Goal: Task Accomplishment & Management: Use online tool/utility

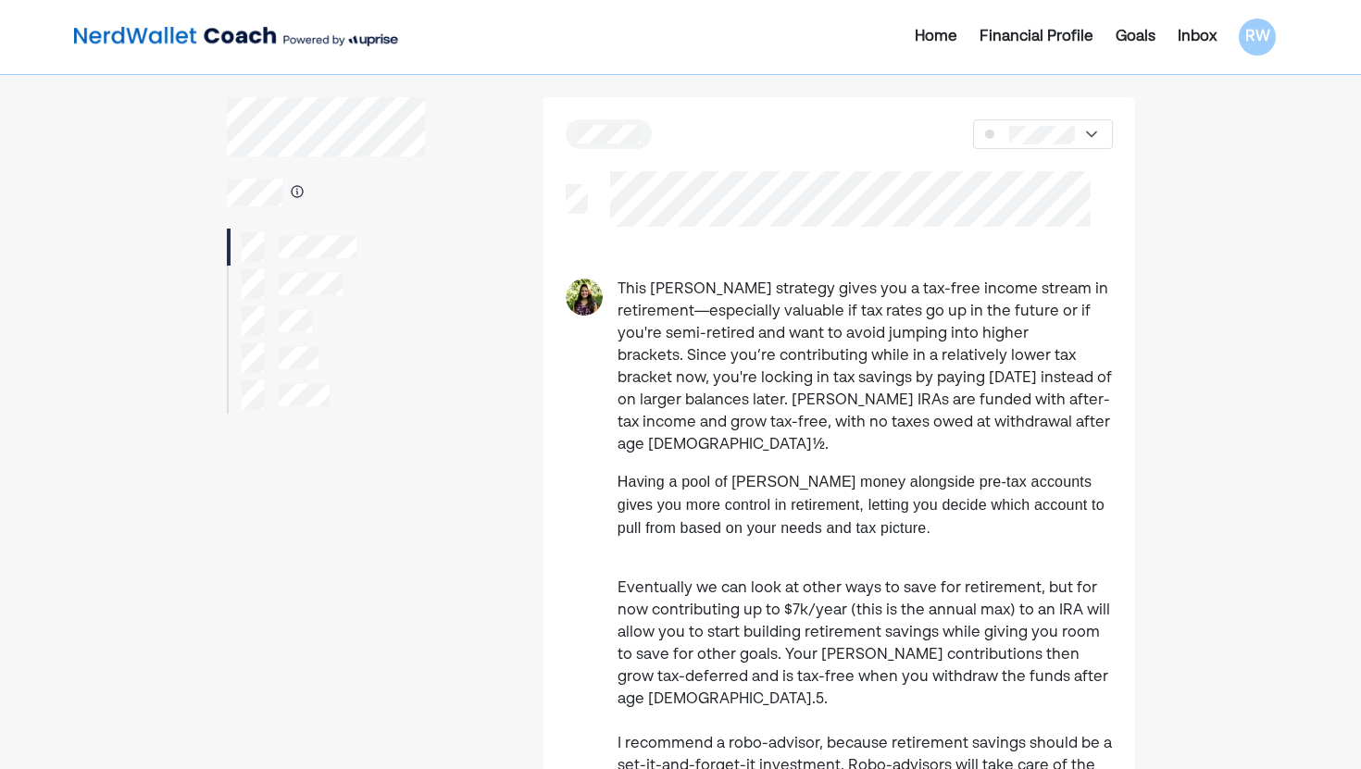
click at [236, 280] on div at bounding box center [326, 284] width 198 height 37
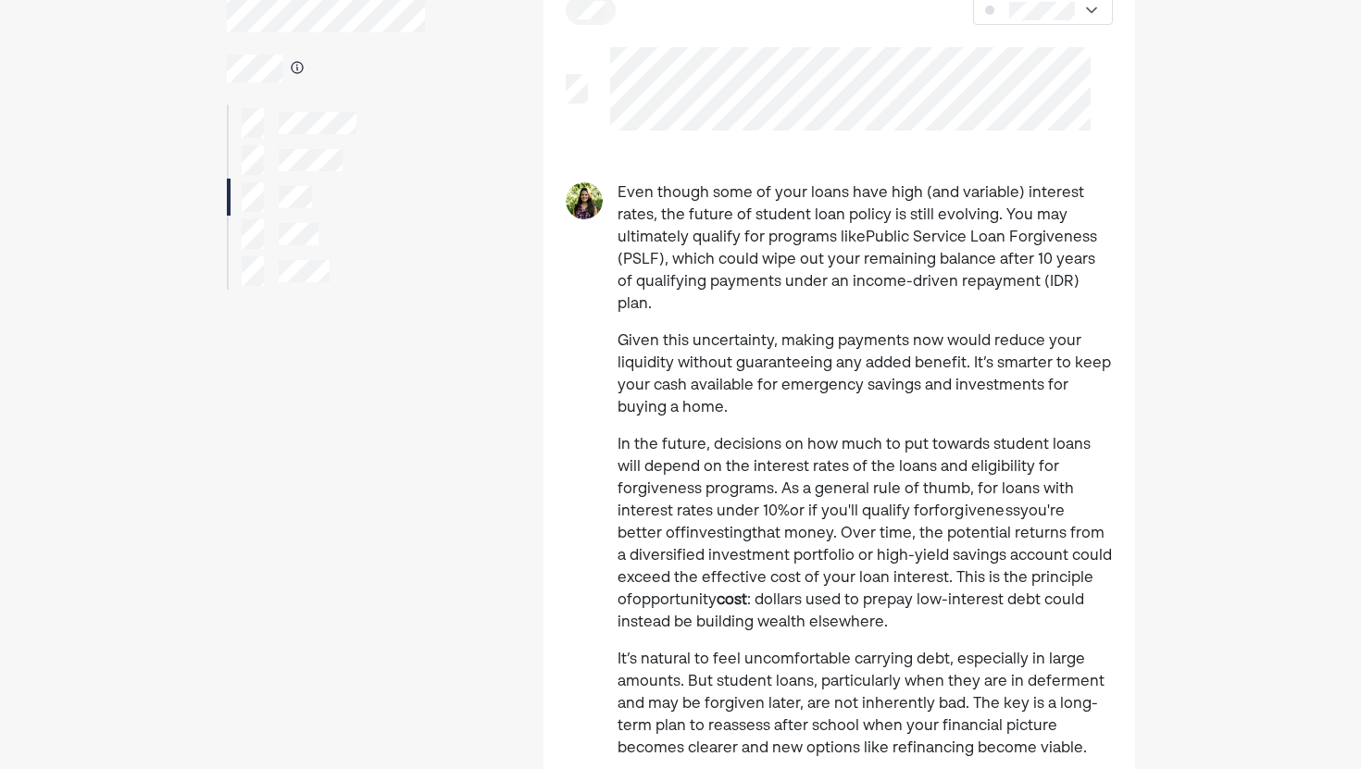
scroll to position [121, 0]
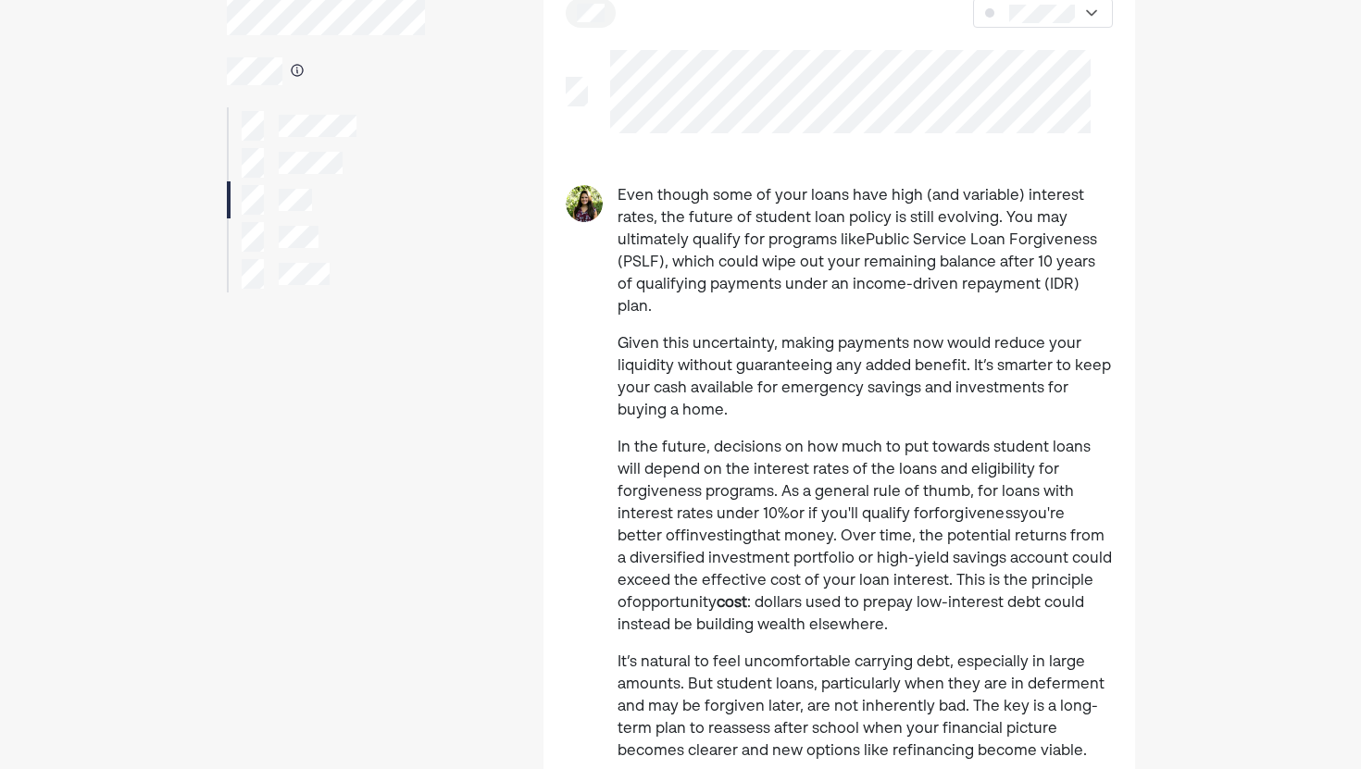
click at [273, 241] on div at bounding box center [280, 237] width 77 height 30
